Goal: Use online tool/utility: Utilize a website feature to perform a specific function

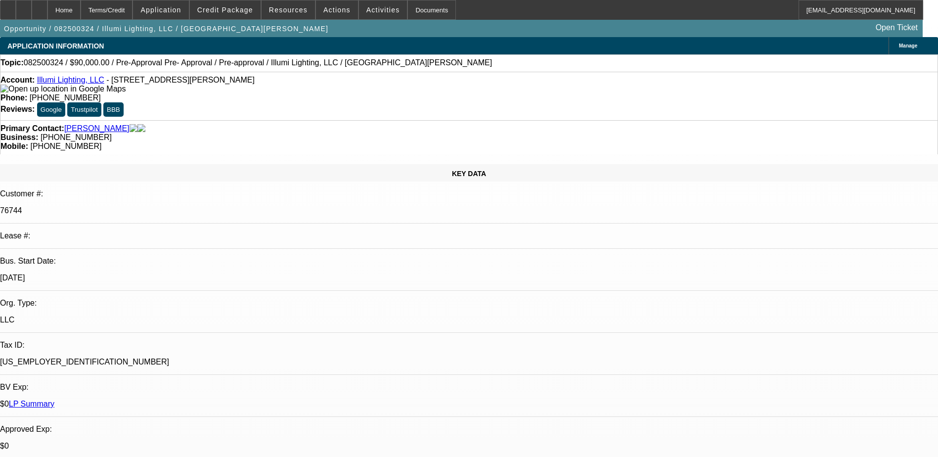
select select "0"
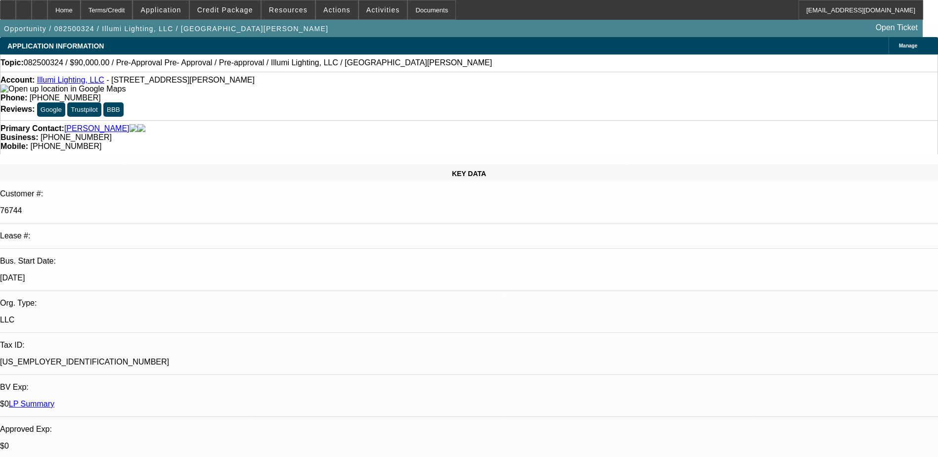
select select "0"
select select "1"
select select "3"
select select "6"
select select "1"
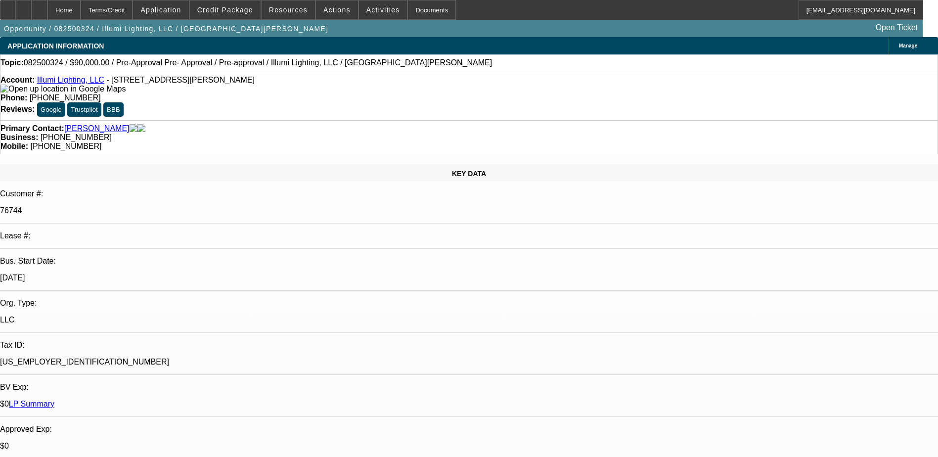
select select "3"
select select "6"
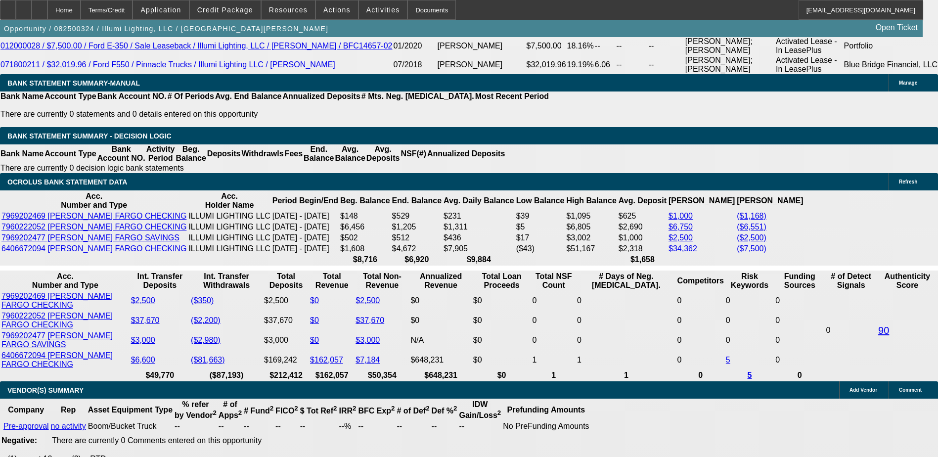
scroll to position [1850, 0]
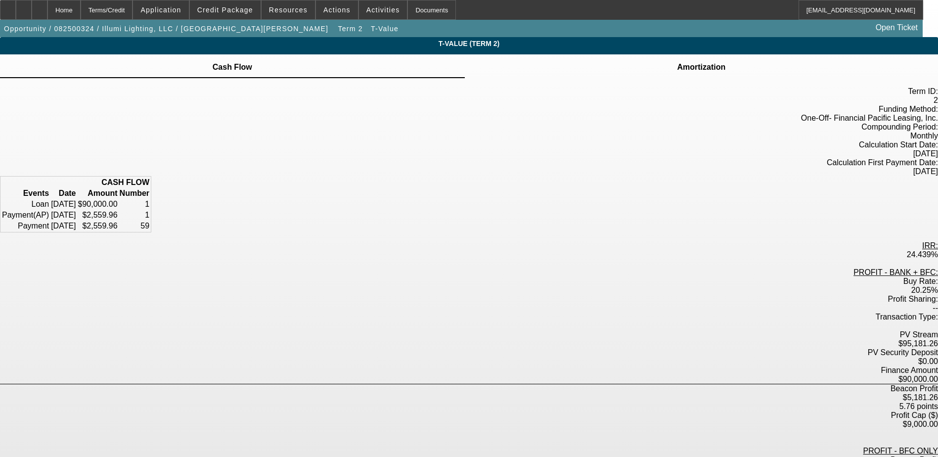
click at [676, 62] on td at bounding box center [700, 61] width 49 height 1
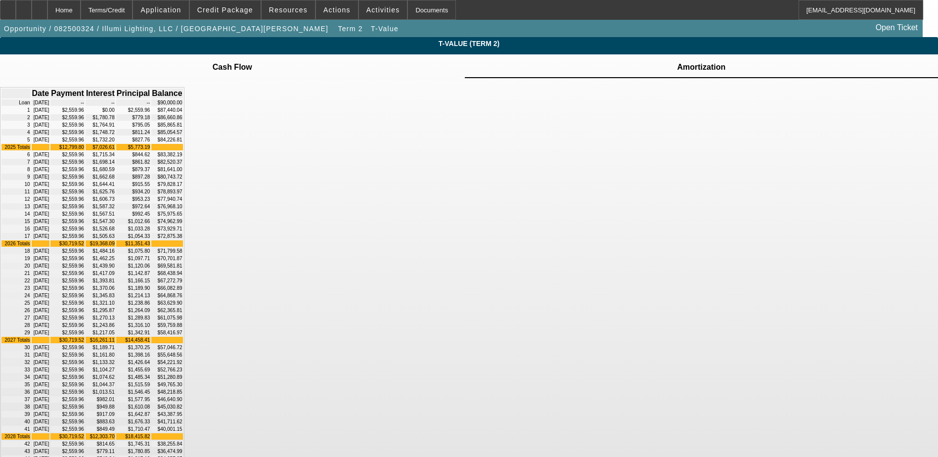
click at [253, 72] on td "Cash Flow" at bounding box center [232, 67] width 41 height 9
